Goal: Find specific page/section: Find specific page/section

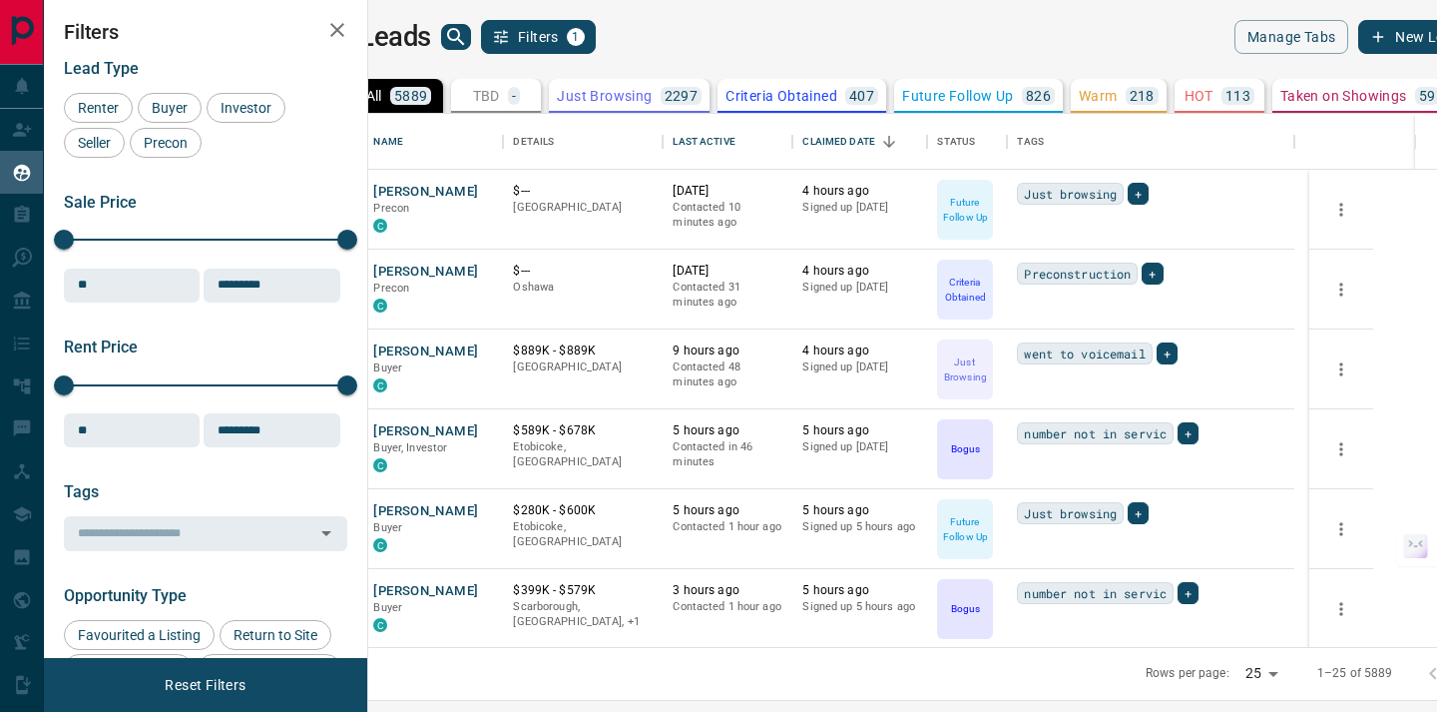
click at [468, 48] on icon "search button" at bounding box center [456, 37] width 24 height 24
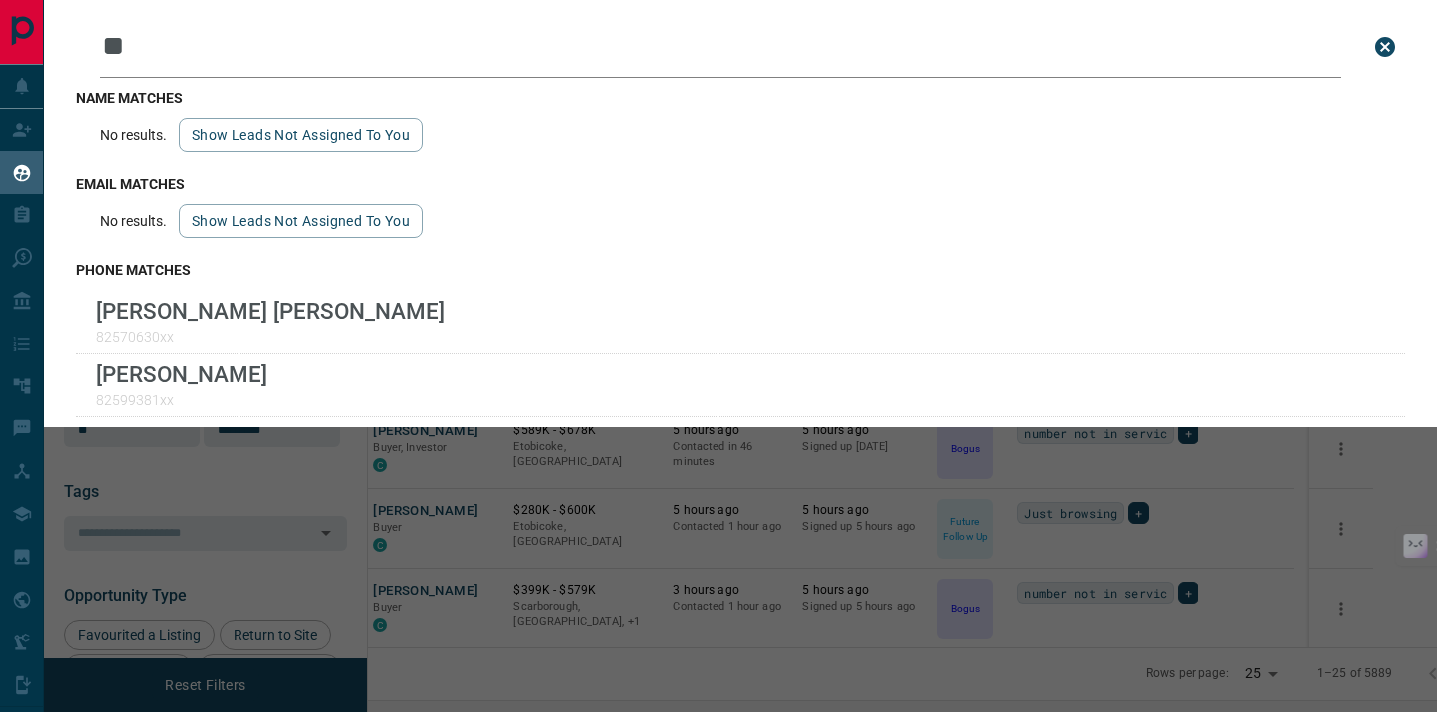
type input "*"
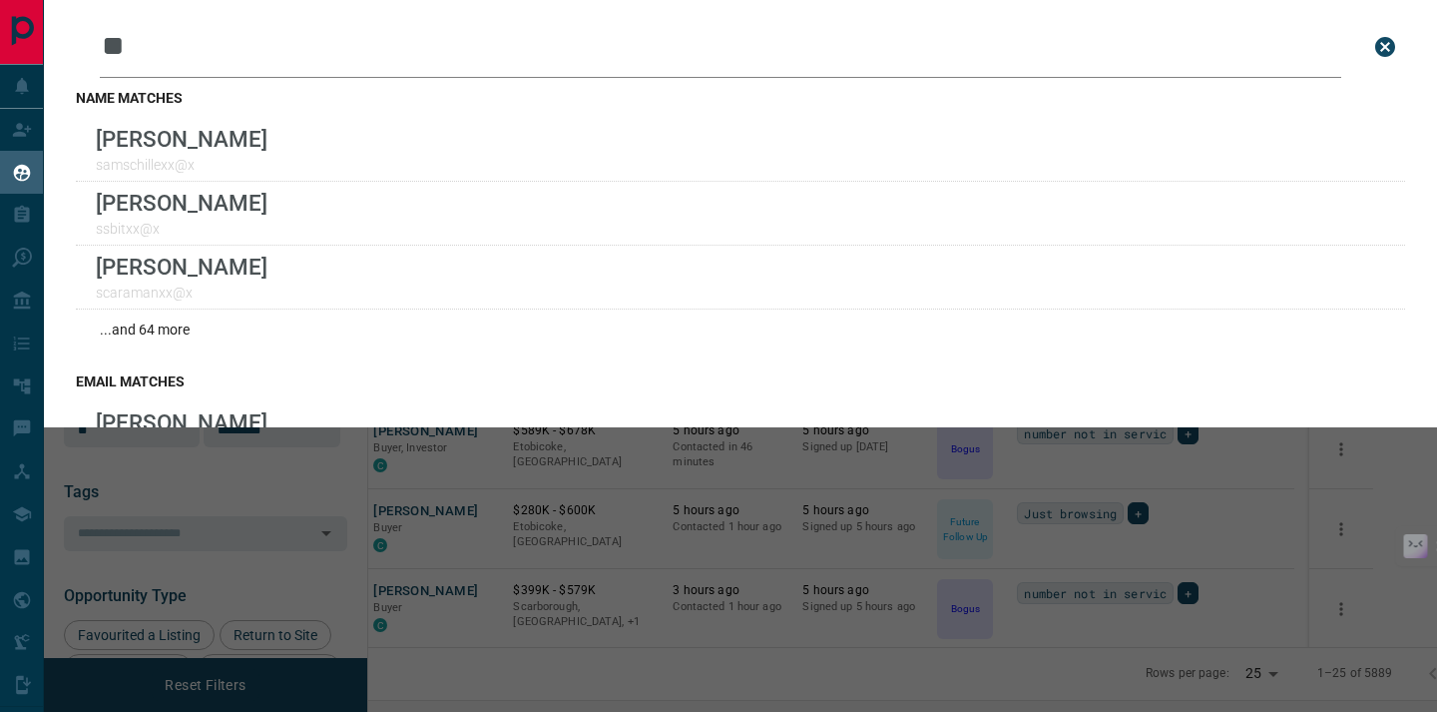
type input "*"
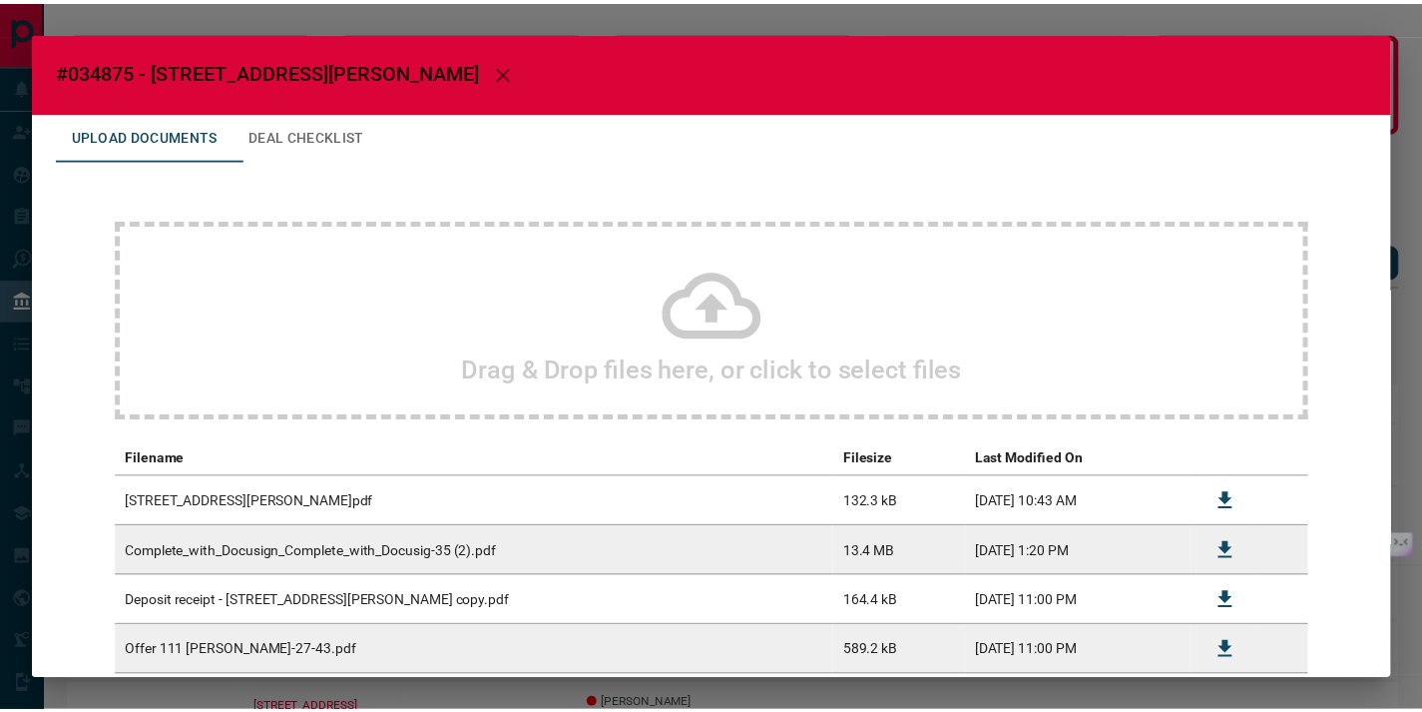
scroll to position [187, 0]
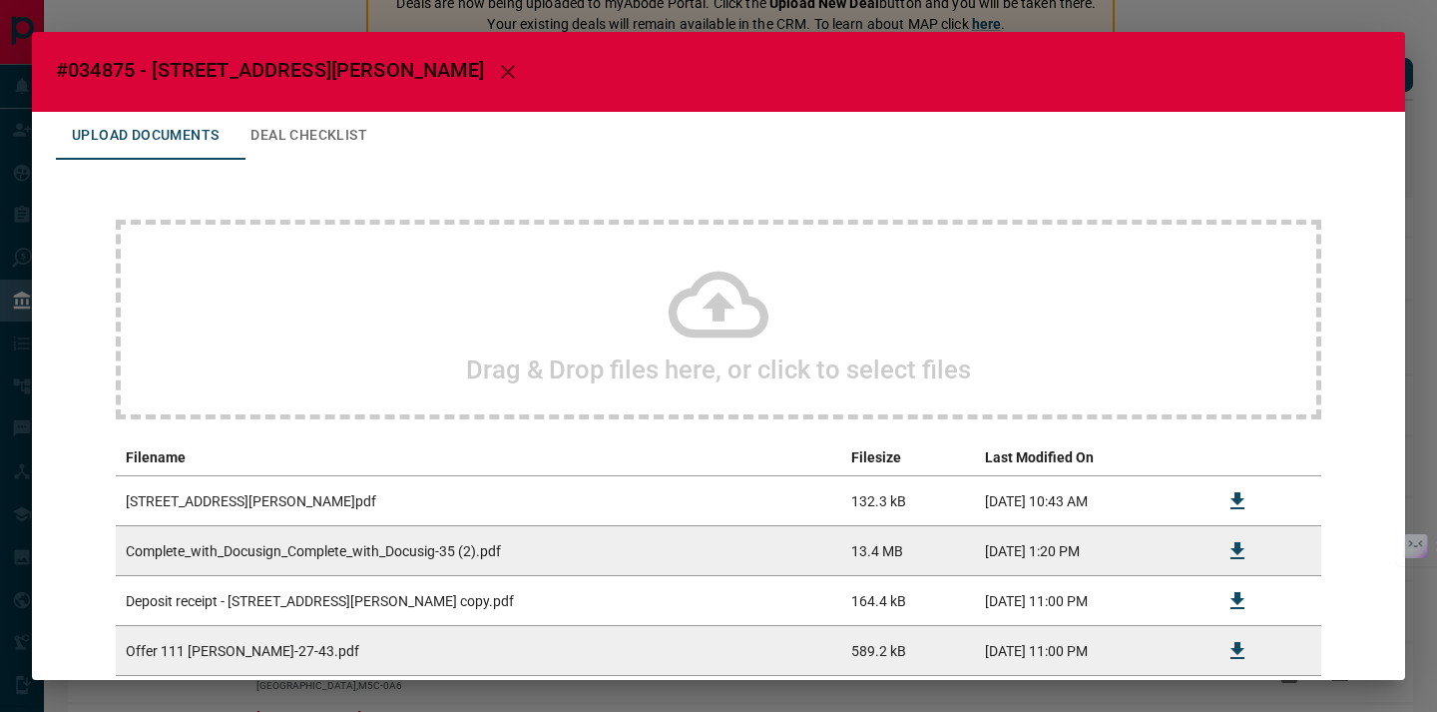
click at [496, 64] on icon "button" at bounding box center [508, 72] width 24 height 24
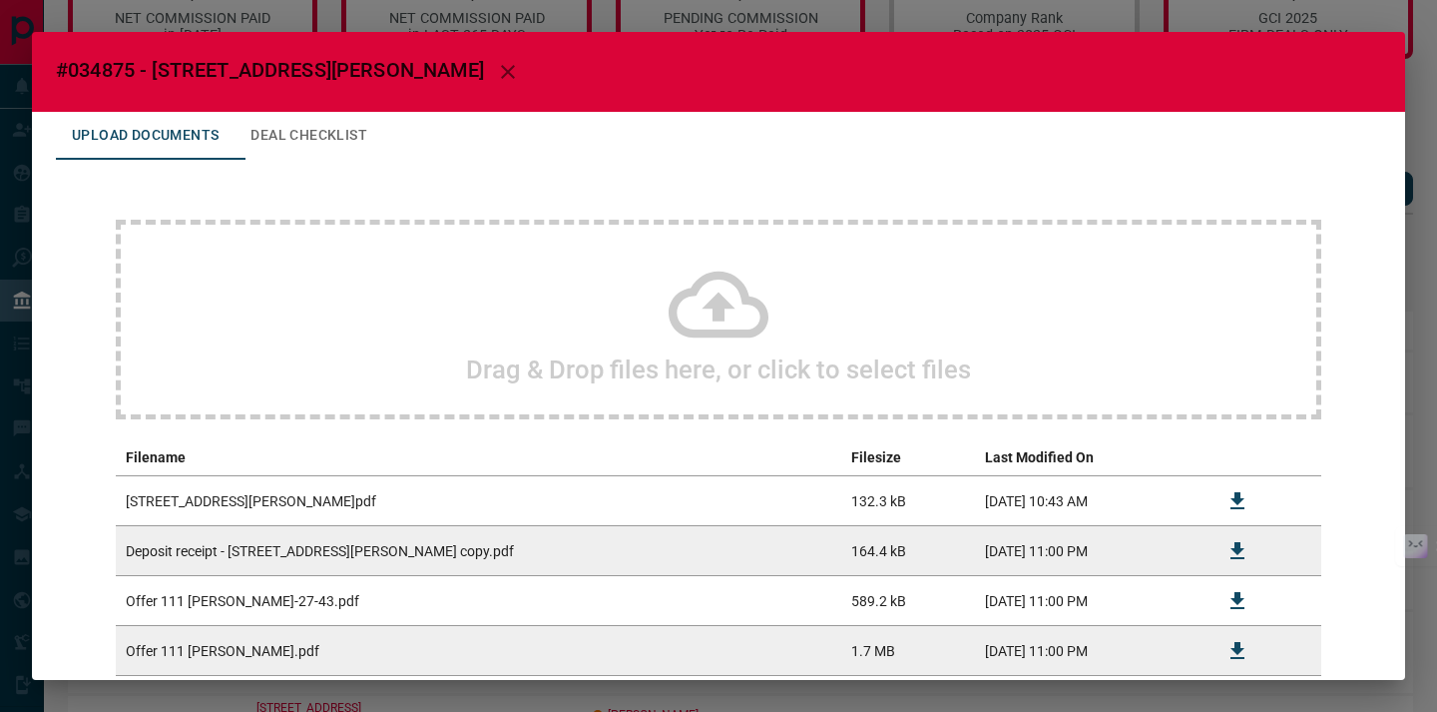
scroll to position [325, 0]
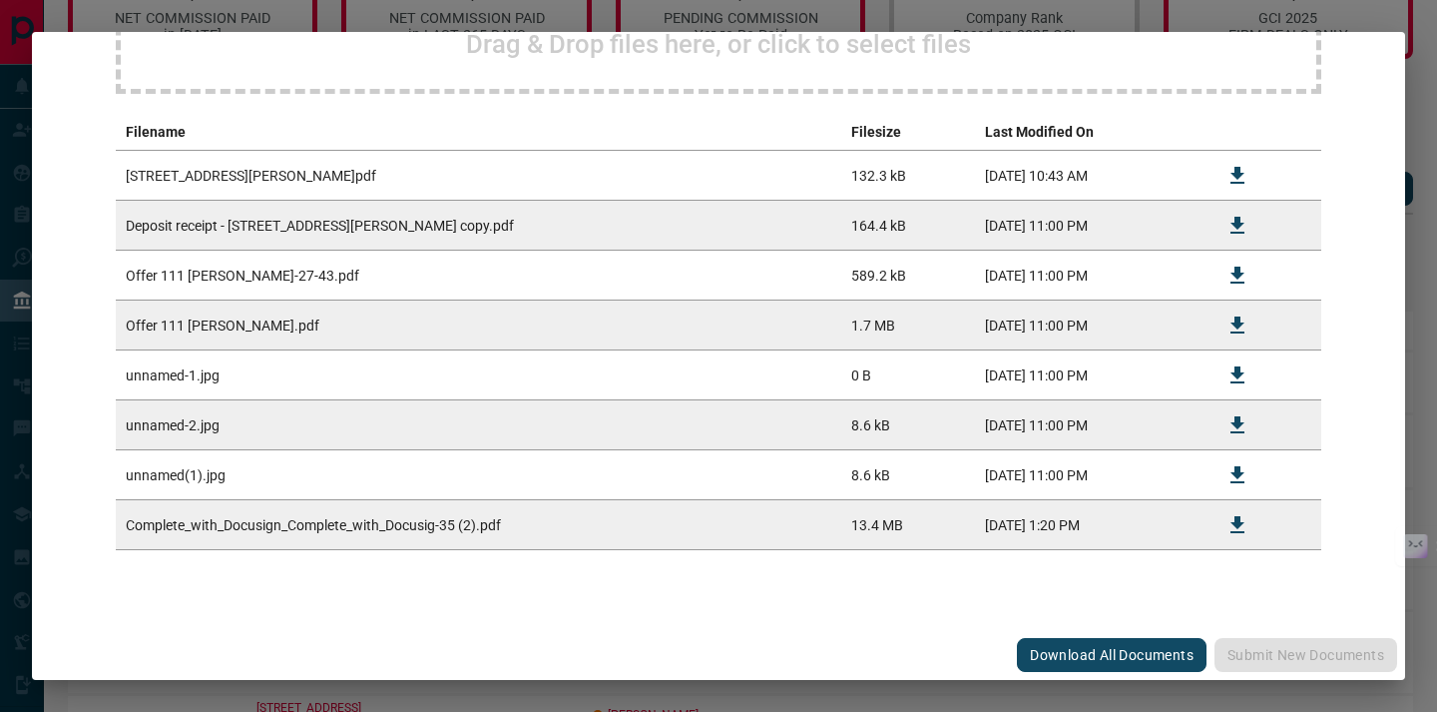
click at [878, 2] on div "#034875 - 111 Elizabeth Street,608 Upload Documents Deal Checklist Drag & Drop …" at bounding box center [718, 356] width 1437 height 712
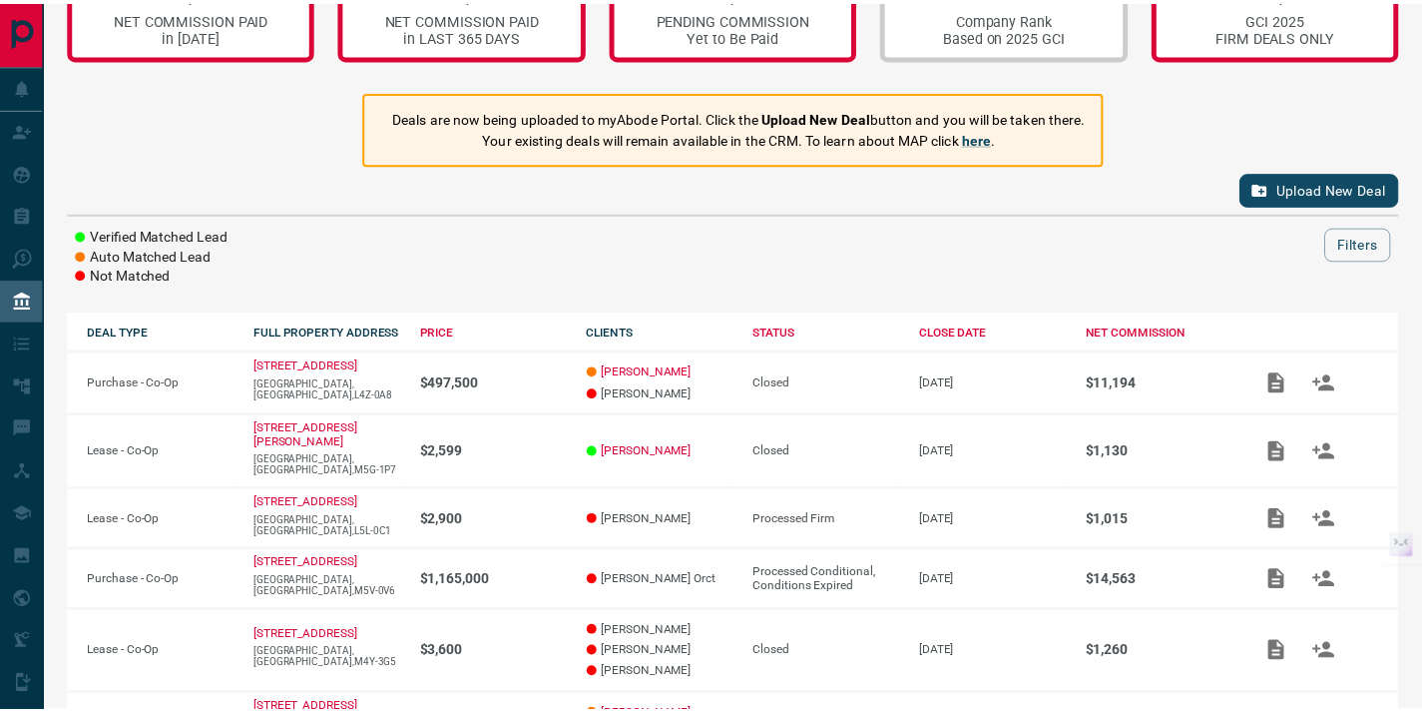
scroll to position [0, 0]
